Goal: Task Accomplishment & Management: Use online tool/utility

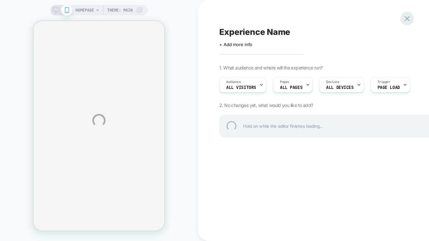
click at [409, 19] on div at bounding box center [407, 19] width 14 height 14
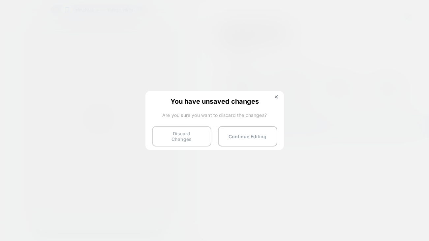
click at [201, 134] on button "Discard Changes" at bounding box center [181, 136] width 59 height 20
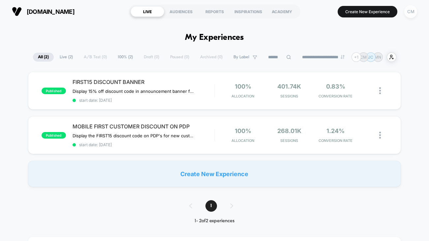
click at [410, 13] on div "CM" at bounding box center [410, 11] width 13 height 13
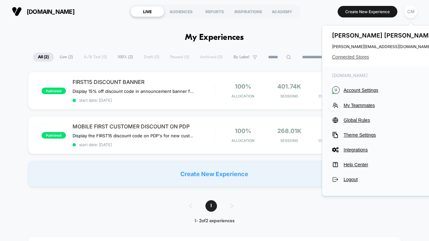
click at [351, 58] on span "Connected Stores" at bounding box center [384, 56] width 104 height 5
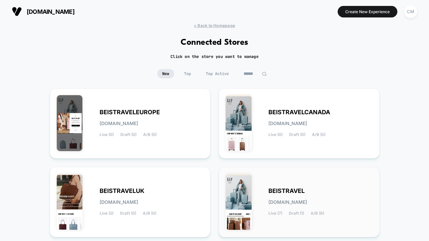
click at [275, 191] on span "BEISTRAVEL" at bounding box center [286, 191] width 36 height 5
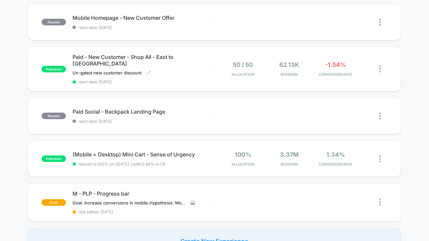
scroll to position [346, 0]
click at [380, 199] on img at bounding box center [380, 202] width 2 height 7
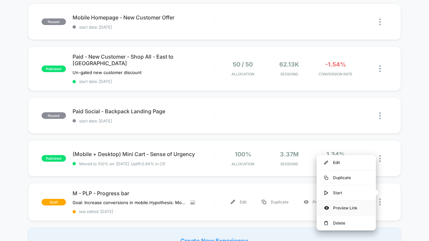
click at [347, 210] on div "Preview Link" at bounding box center [345, 208] width 59 height 15
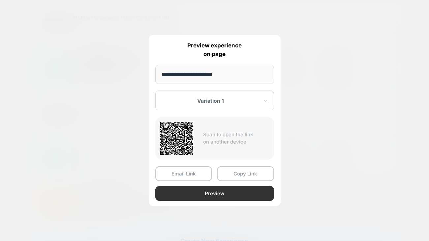
click at [228, 195] on button "Preview" at bounding box center [214, 193] width 119 height 15
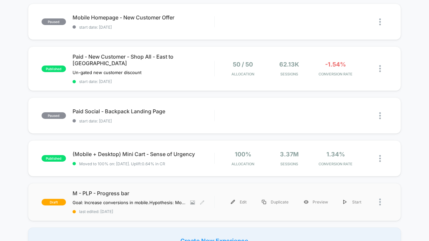
click at [115, 190] on span "M - PLP - Progress bar" at bounding box center [144, 193] width 142 height 7
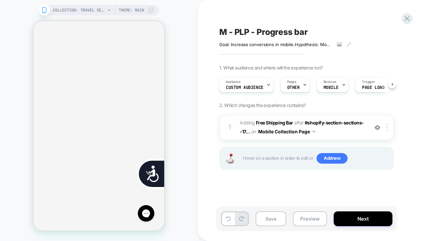
scroll to position [0, 133]
click at [408, 19] on icon at bounding box center [406, 18] width 5 height 5
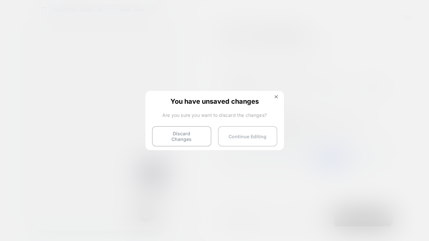
scroll to position [0, 266]
click at [187, 139] on button "Discard Changes" at bounding box center [181, 136] width 59 height 20
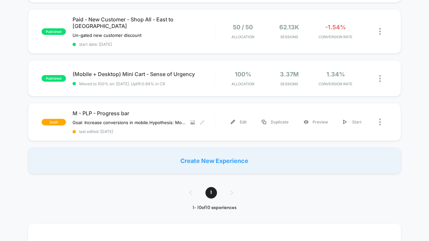
scroll to position [355, 0]
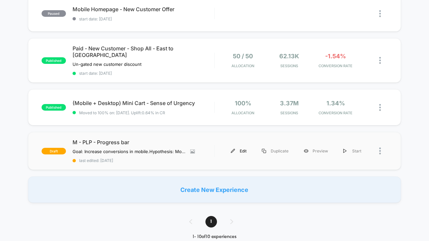
click at [245, 144] on div "Edit" at bounding box center [238, 151] width 31 height 15
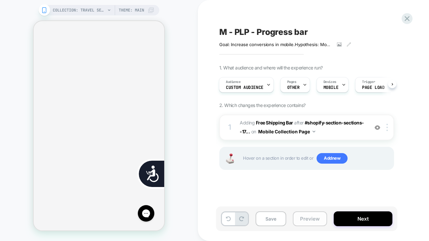
click at [308, 220] on button "Preview" at bounding box center [310, 219] width 34 height 15
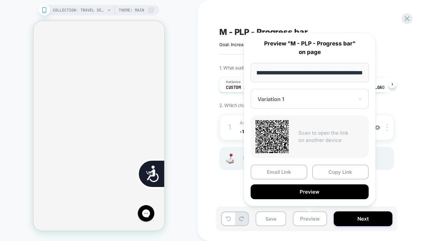
scroll to position [0, 133]
click at [189, 118] on div "COLLECTION: Travel Sets (Category) COLLECTION: Travel Sets (Category) Theme: MA…" at bounding box center [99, 121] width 198 height 228
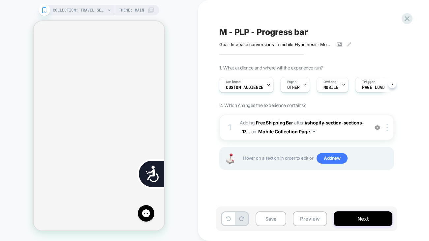
scroll to position [0, 266]
click at [406, 16] on icon at bounding box center [406, 18] width 9 height 9
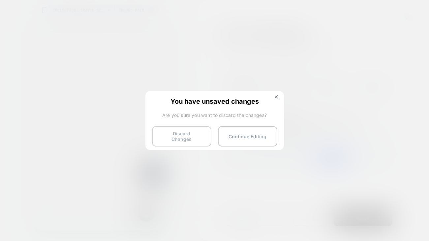
scroll to position [0, 0]
click at [195, 136] on button "Discard Changes" at bounding box center [181, 136] width 59 height 20
